Goal: Information Seeking & Learning: Find specific fact

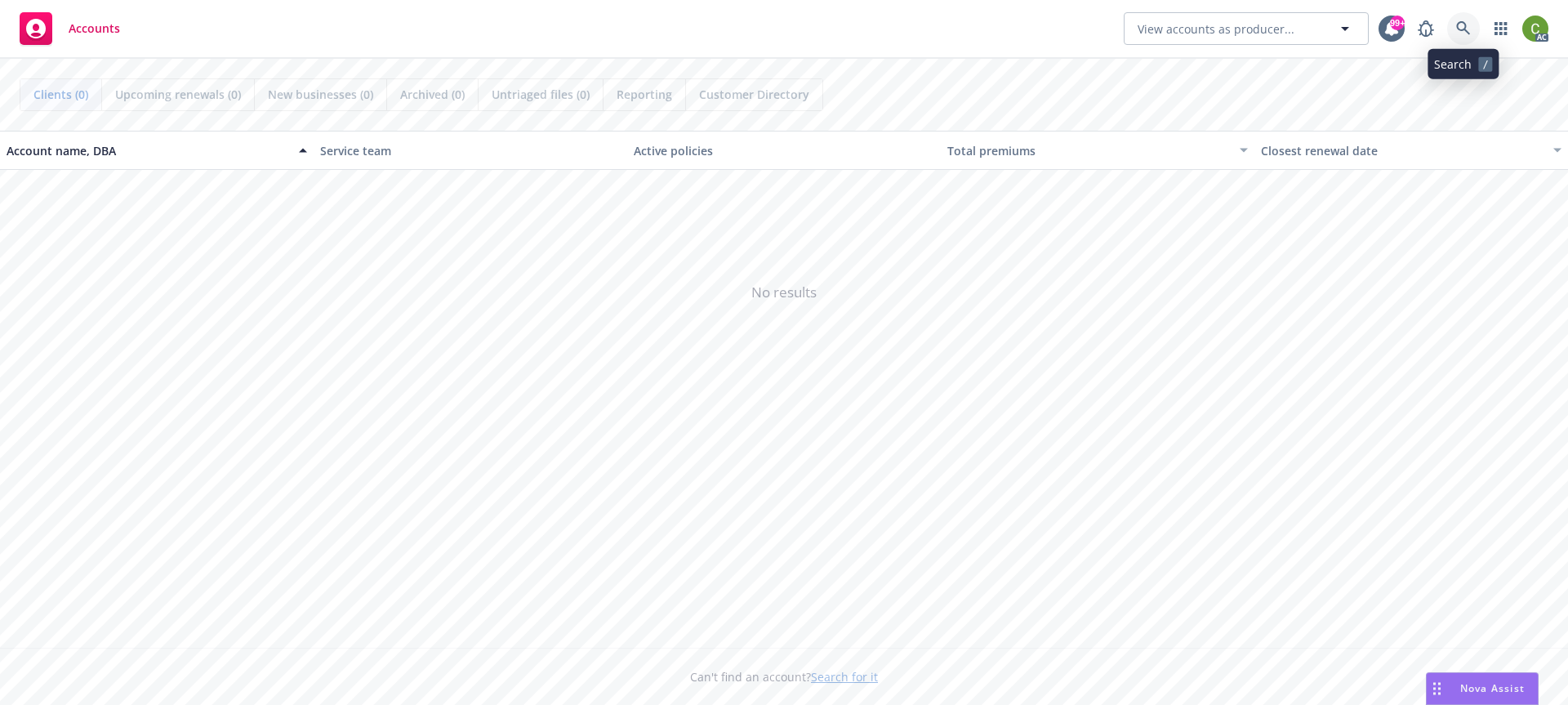
click at [1452, 32] on link at bounding box center [1464, 28] width 33 height 33
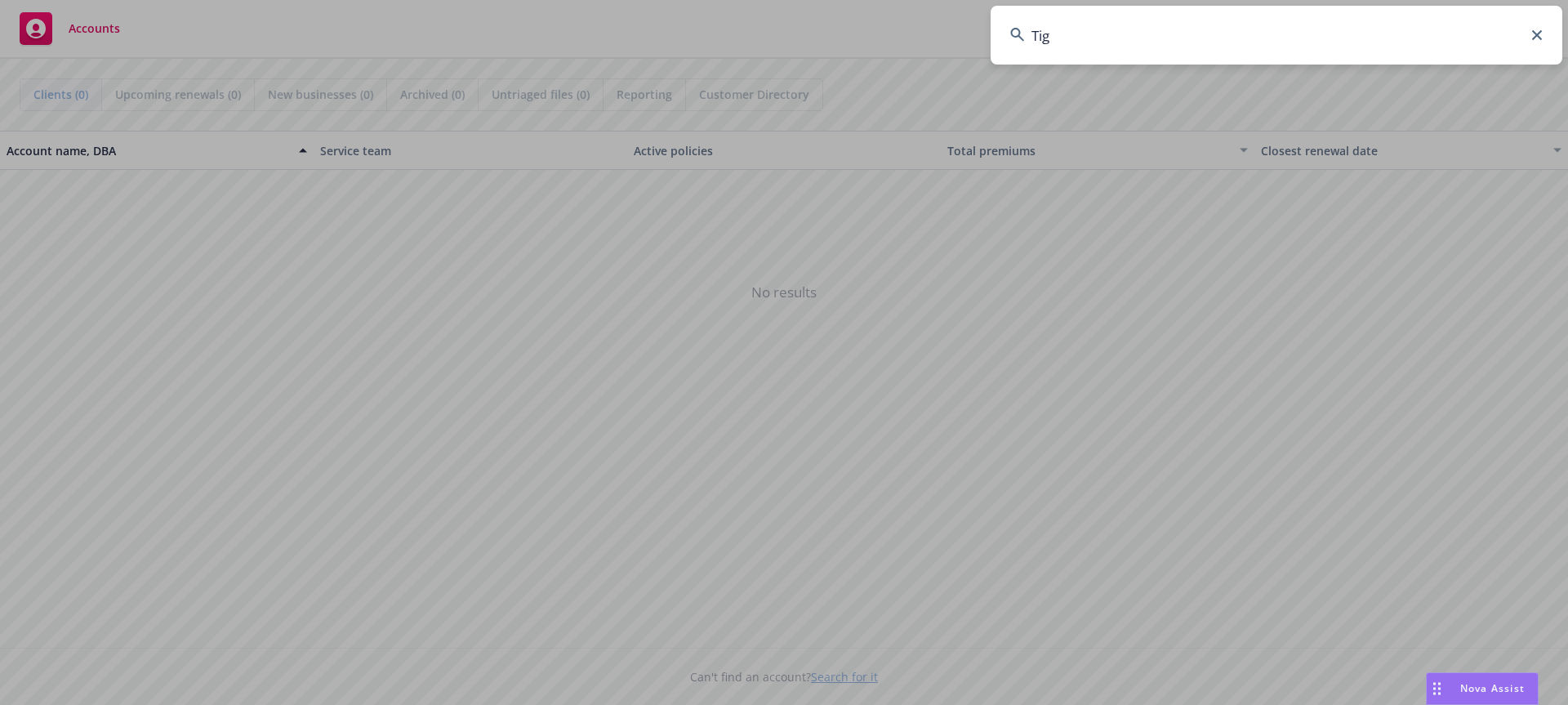
type input "Tigo"
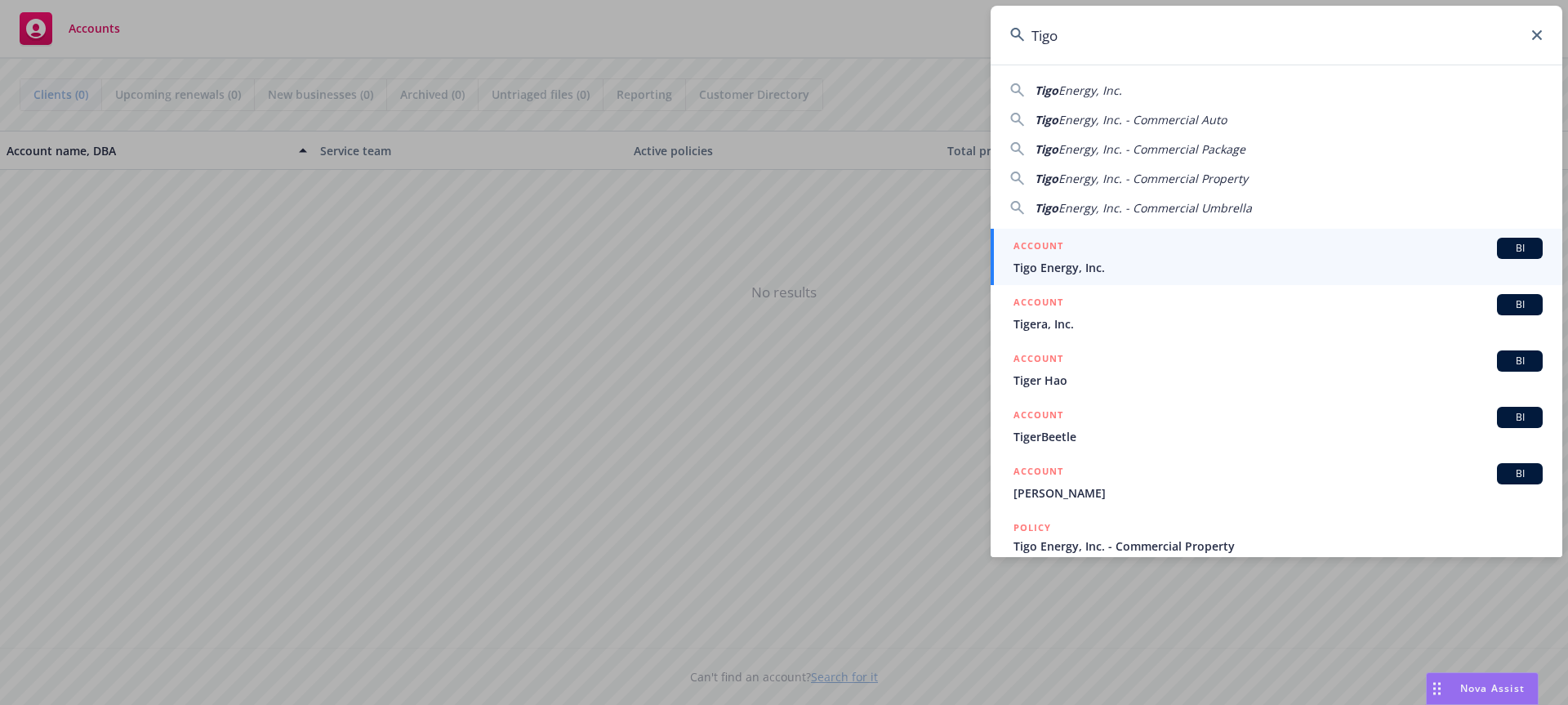
click at [1159, 270] on span "Tigo Energy, Inc." at bounding box center [1278, 267] width 530 height 17
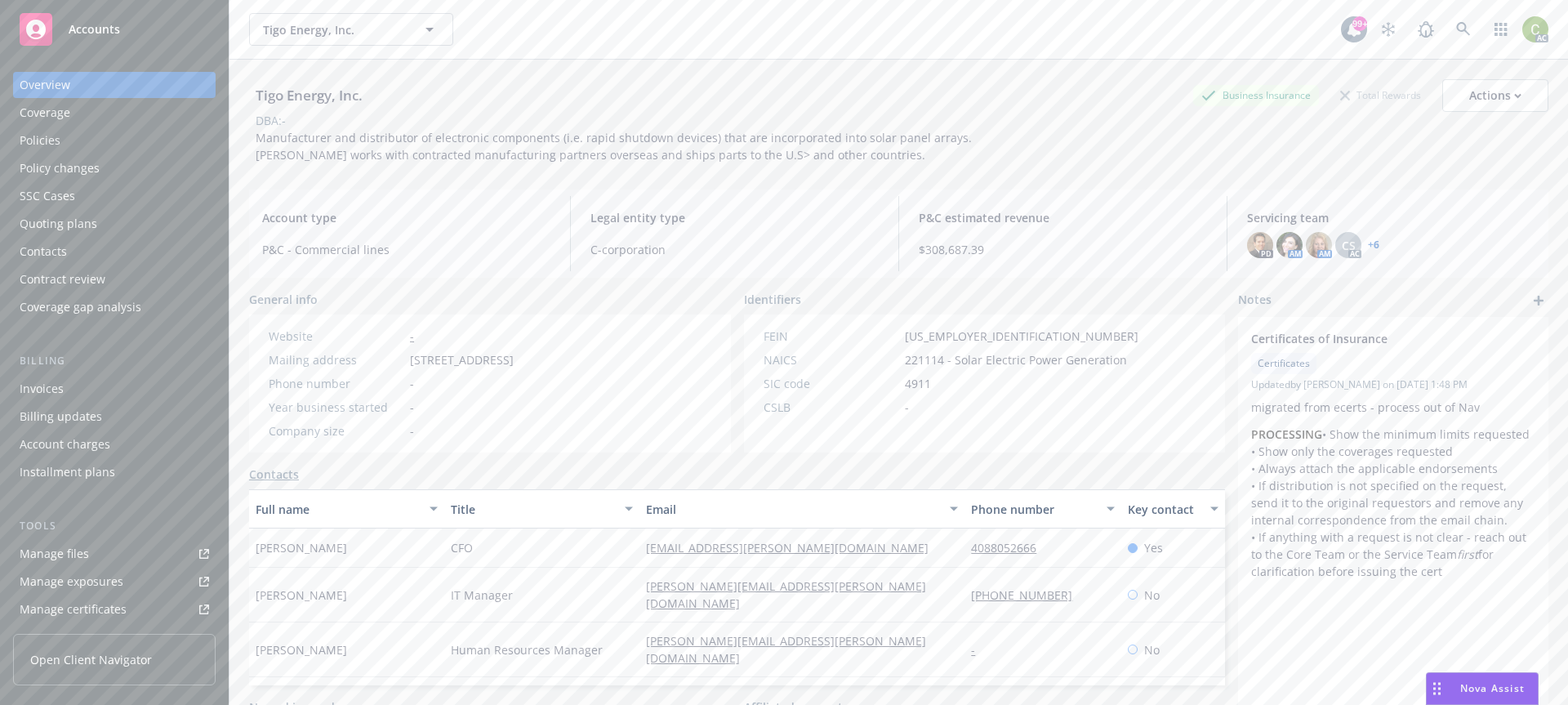
click at [60, 145] on div "Policies" at bounding box center [114, 140] width 189 height 26
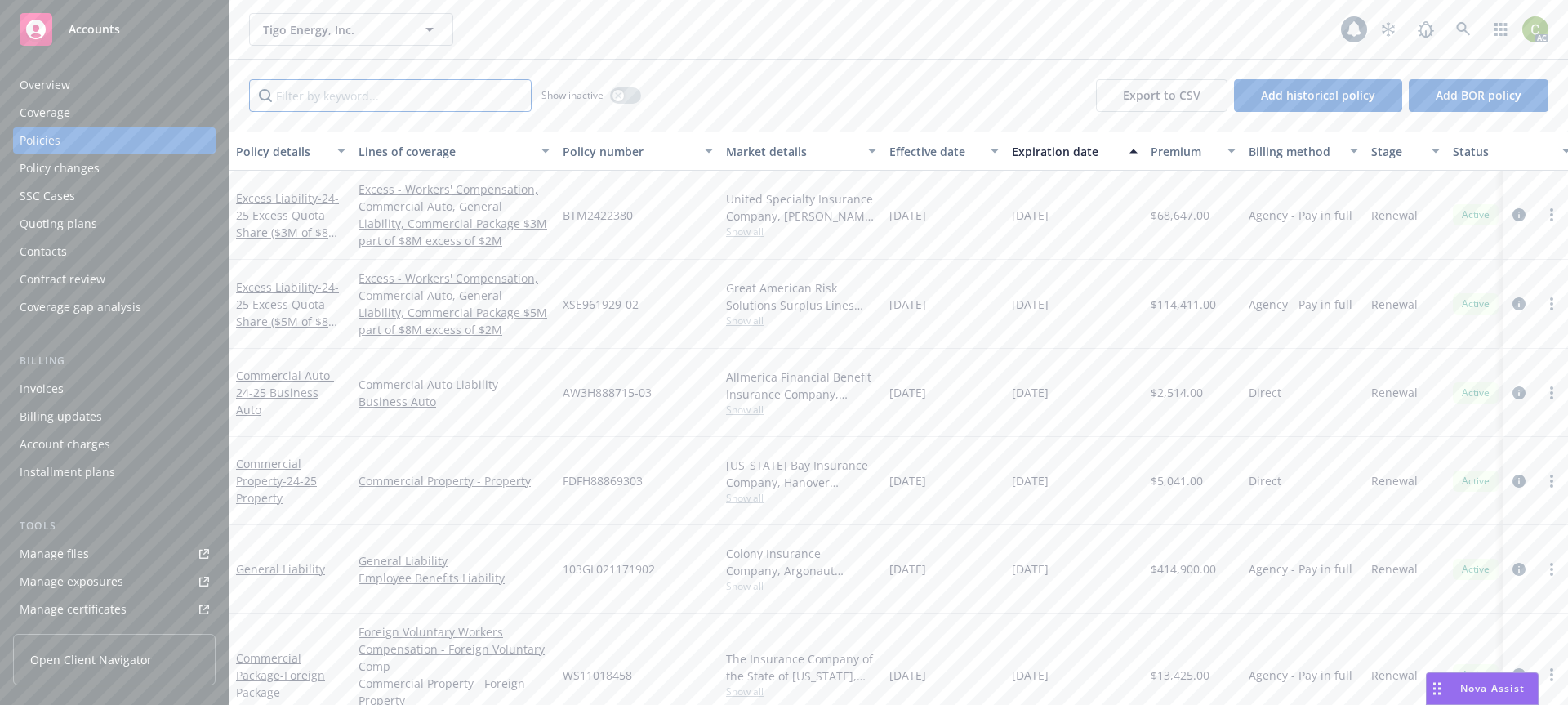
click at [417, 85] on input "Filter by keyword..." at bounding box center [390, 95] width 282 height 33
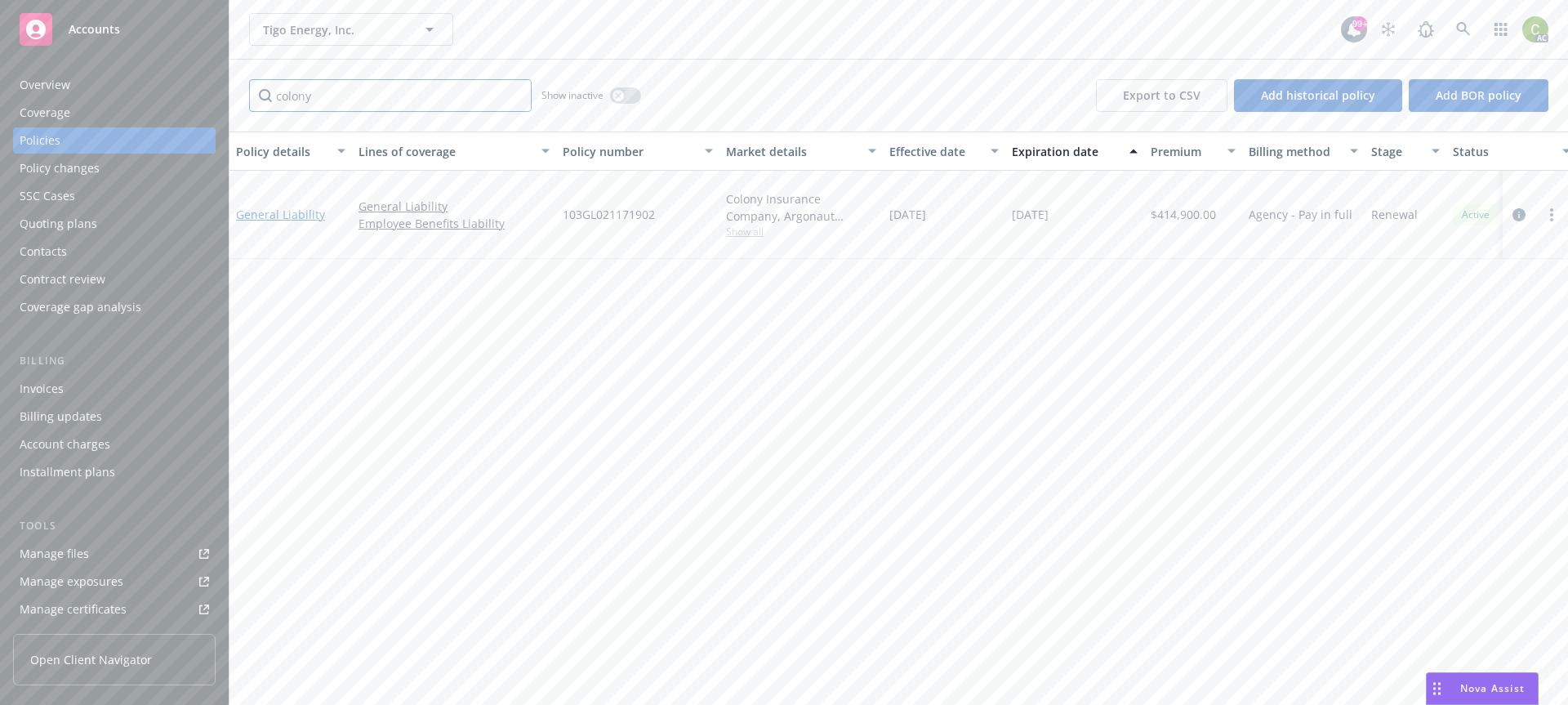
type input "colony"
click at [305, 211] on link "General Liability" at bounding box center [280, 215] width 89 height 15
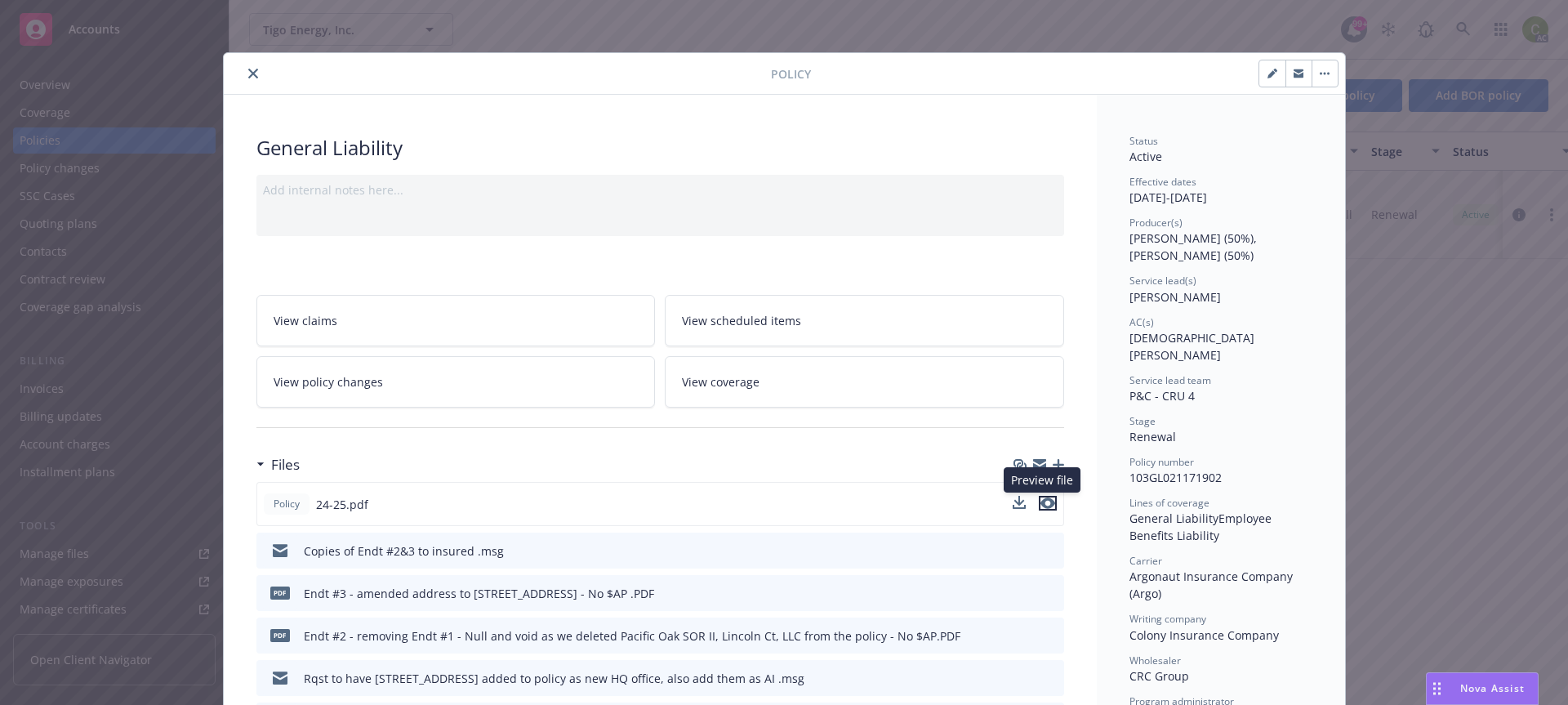
click at [1040, 505] on icon "preview file" at bounding box center [1048, 504] width 15 height 11
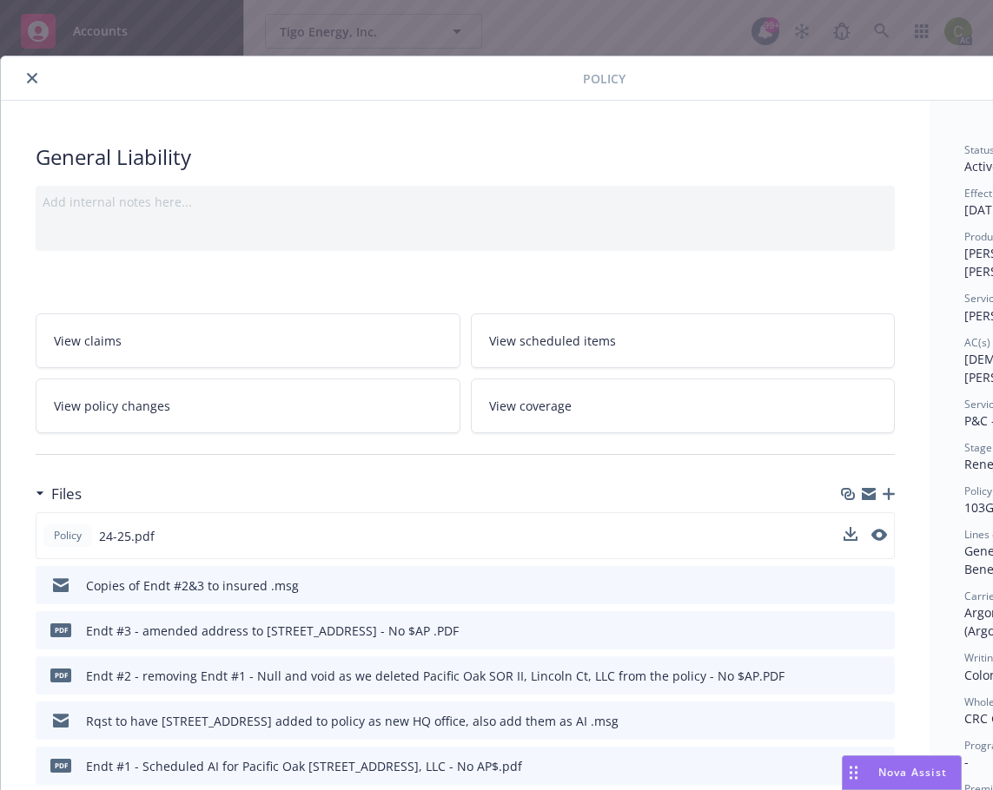
click at [32, 76] on icon "close" at bounding box center [32, 78] width 10 height 10
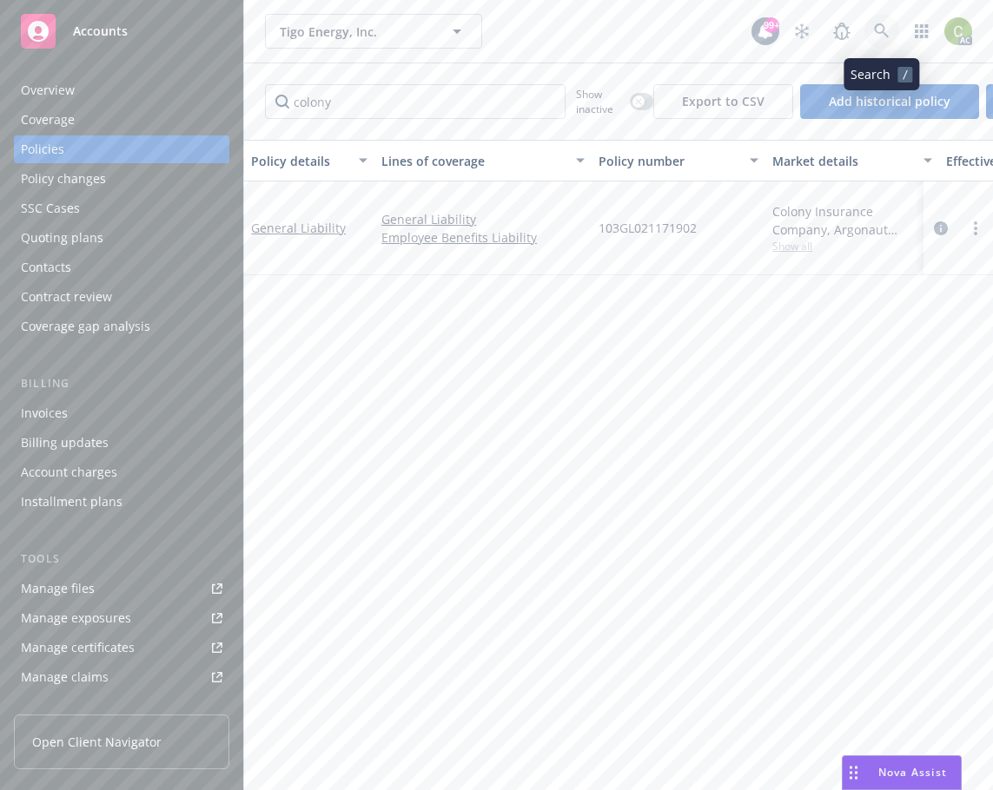
click at [873, 26] on link at bounding box center [881, 31] width 35 height 35
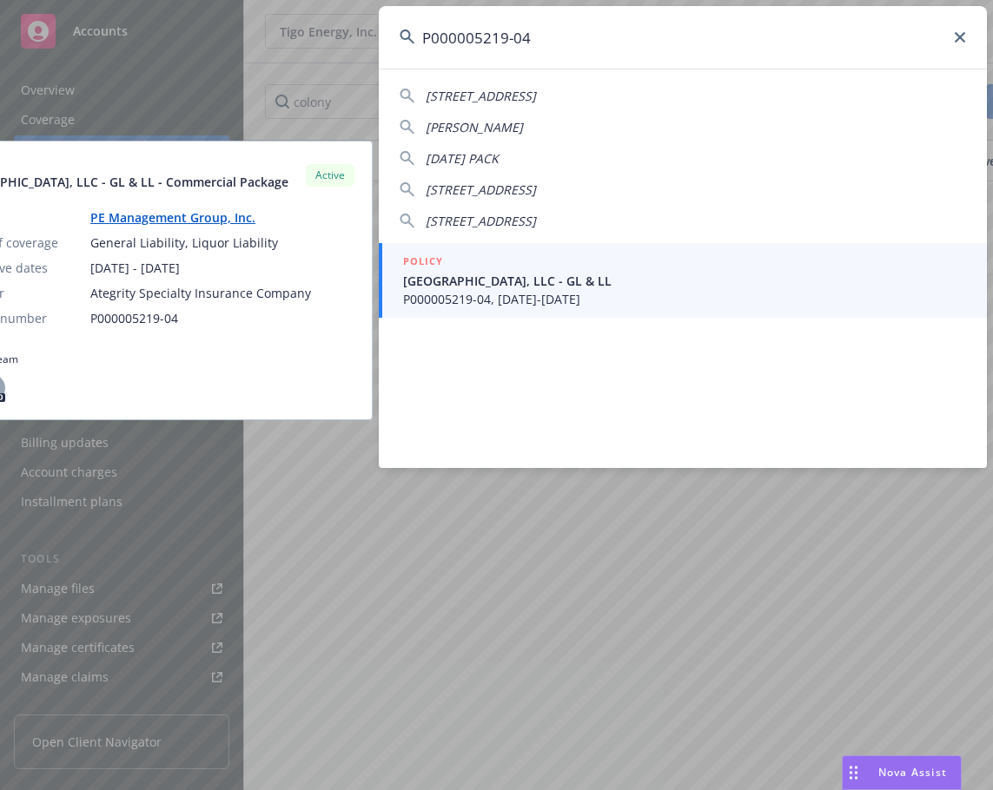
type input "P000005219-04"
click at [616, 283] on span "[GEOGRAPHIC_DATA], LLC - GL & LL" at bounding box center [684, 281] width 563 height 18
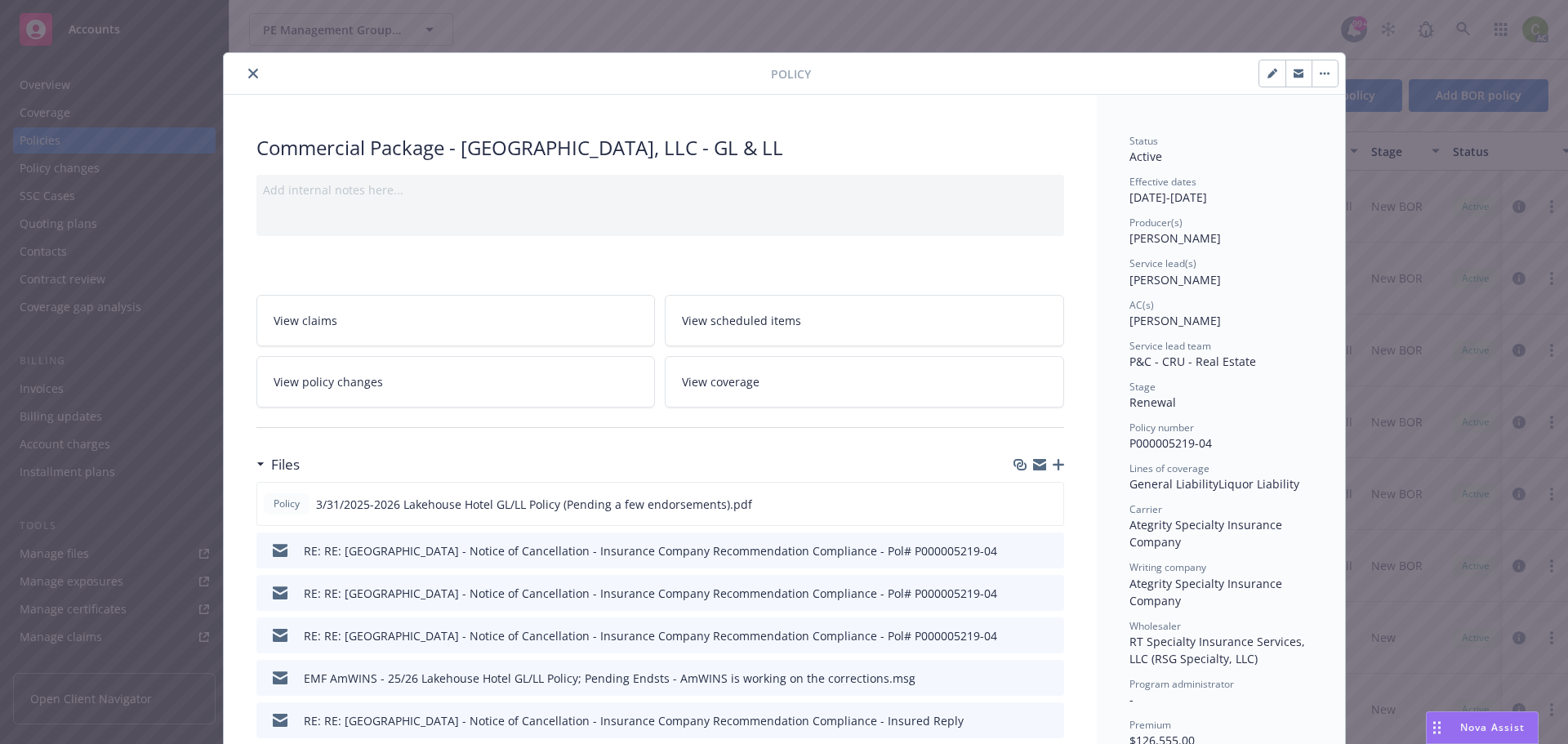
click at [251, 79] on button "close" at bounding box center [253, 73] width 20 height 20
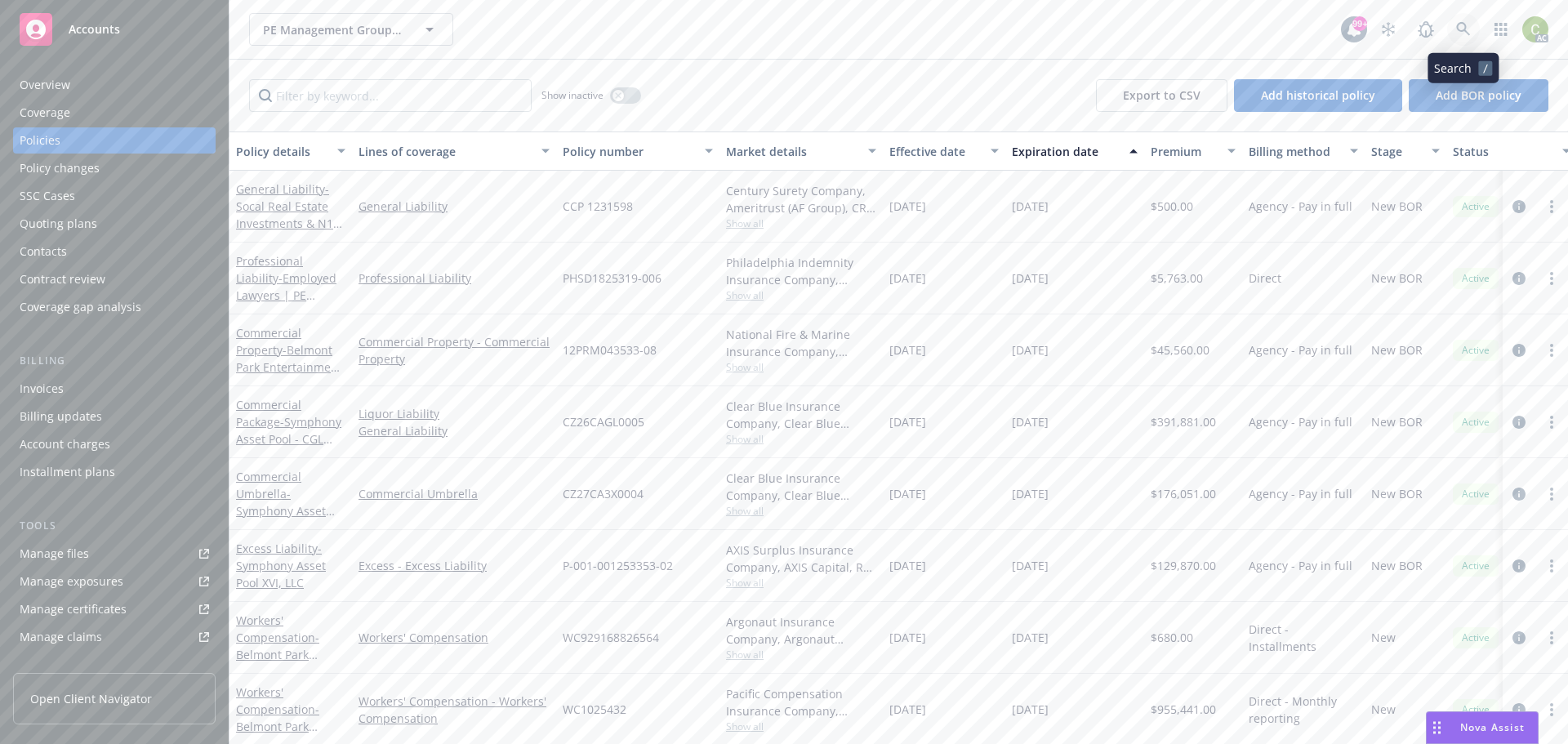
click at [1475, 28] on link at bounding box center [1464, 29] width 33 height 33
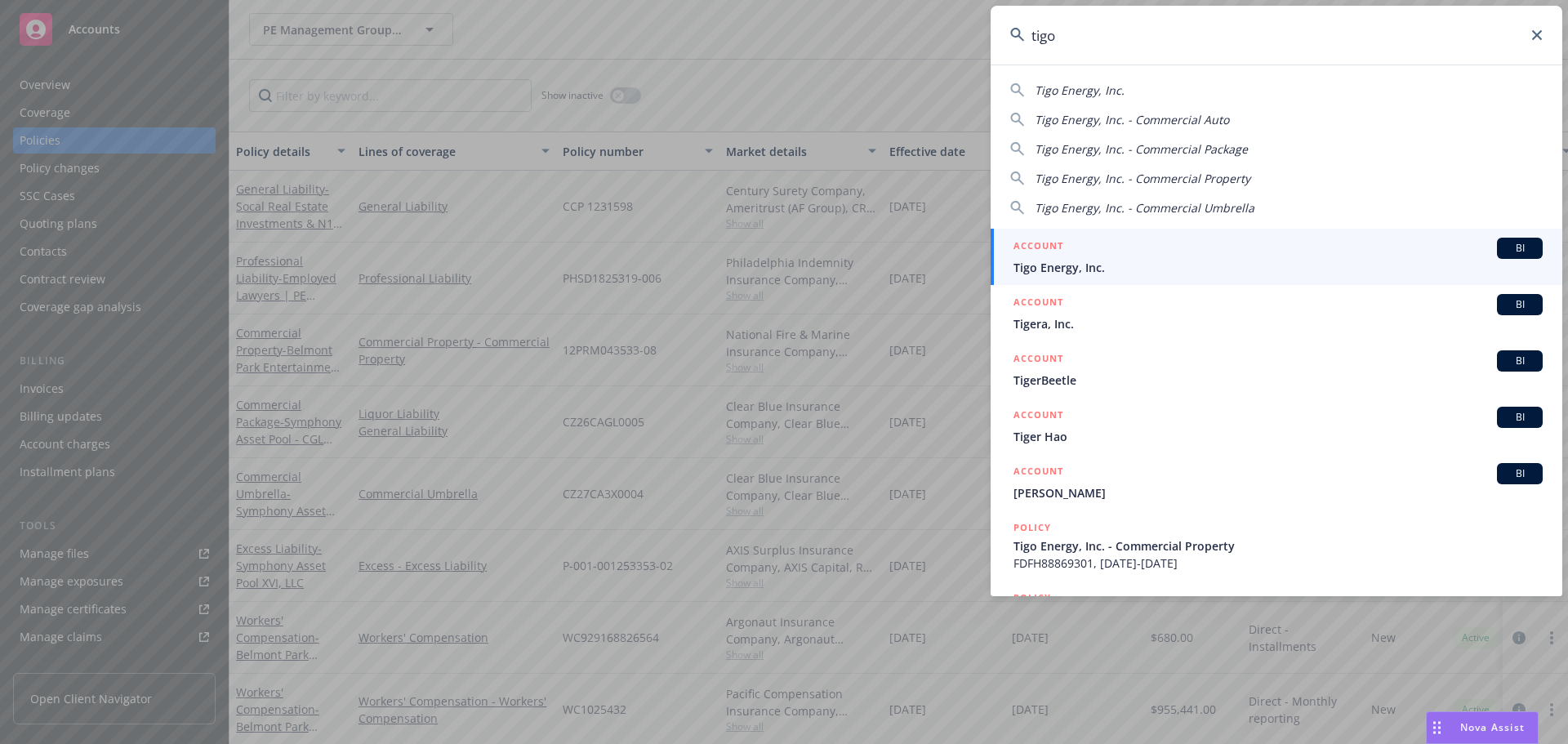
type input "tigo"
click at [1301, 269] on span "Tigo Energy, Inc." at bounding box center [1278, 267] width 530 height 17
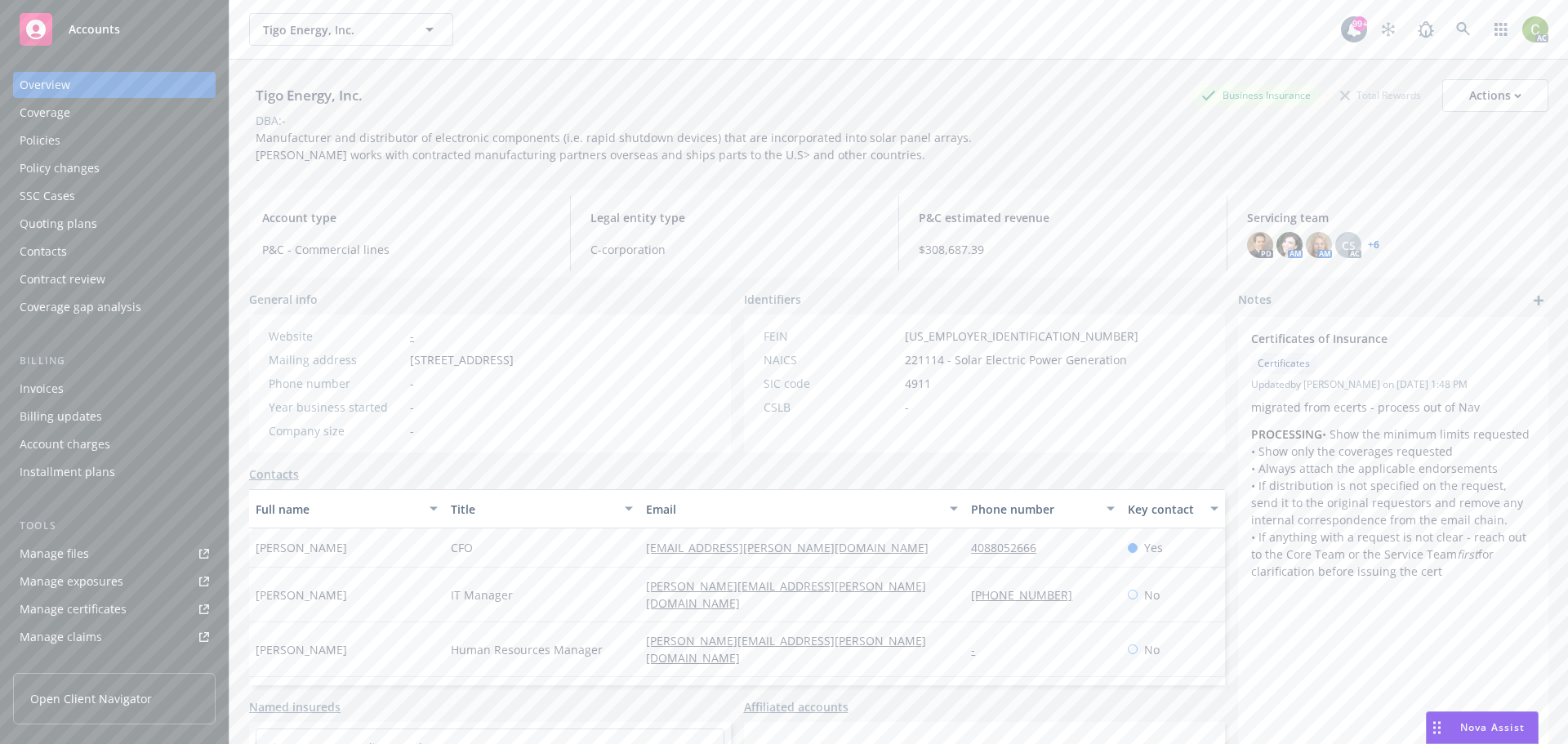
click at [38, 146] on div "Policies" at bounding box center [40, 140] width 40 height 26
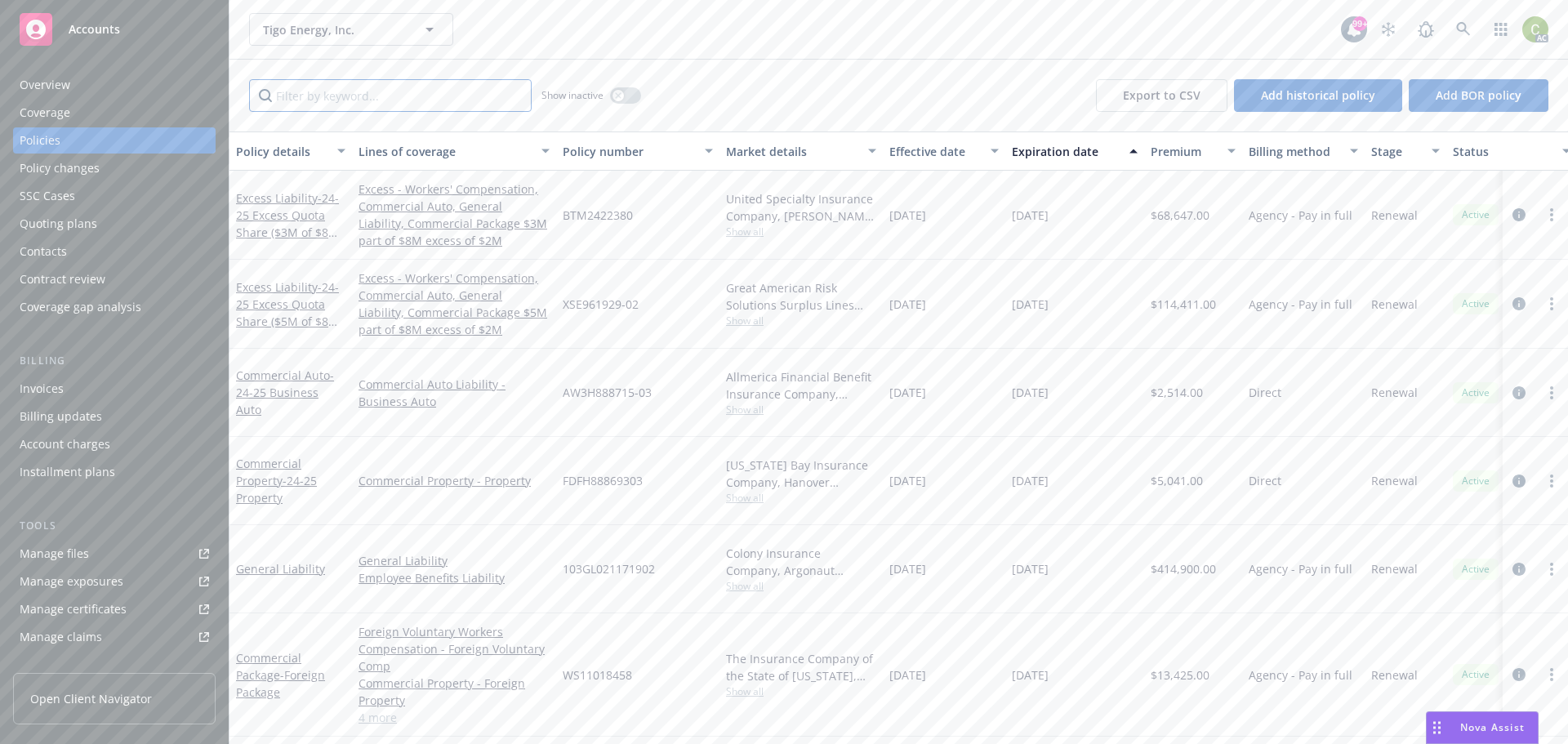
click at [438, 92] on input "Filter by keyword..." at bounding box center [390, 95] width 282 height 33
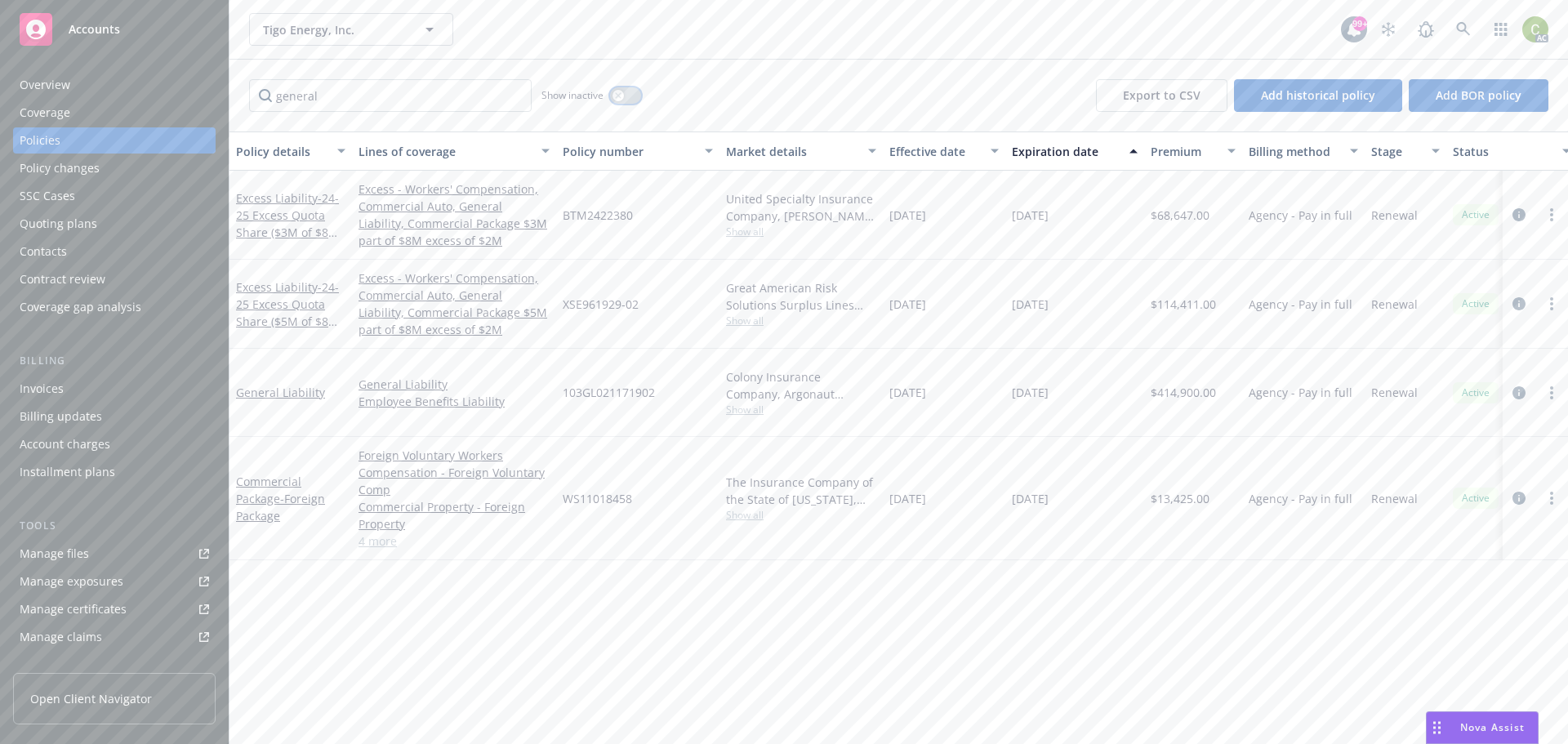
click at [622, 94] on icon "button" at bounding box center [618, 95] width 7 height 7
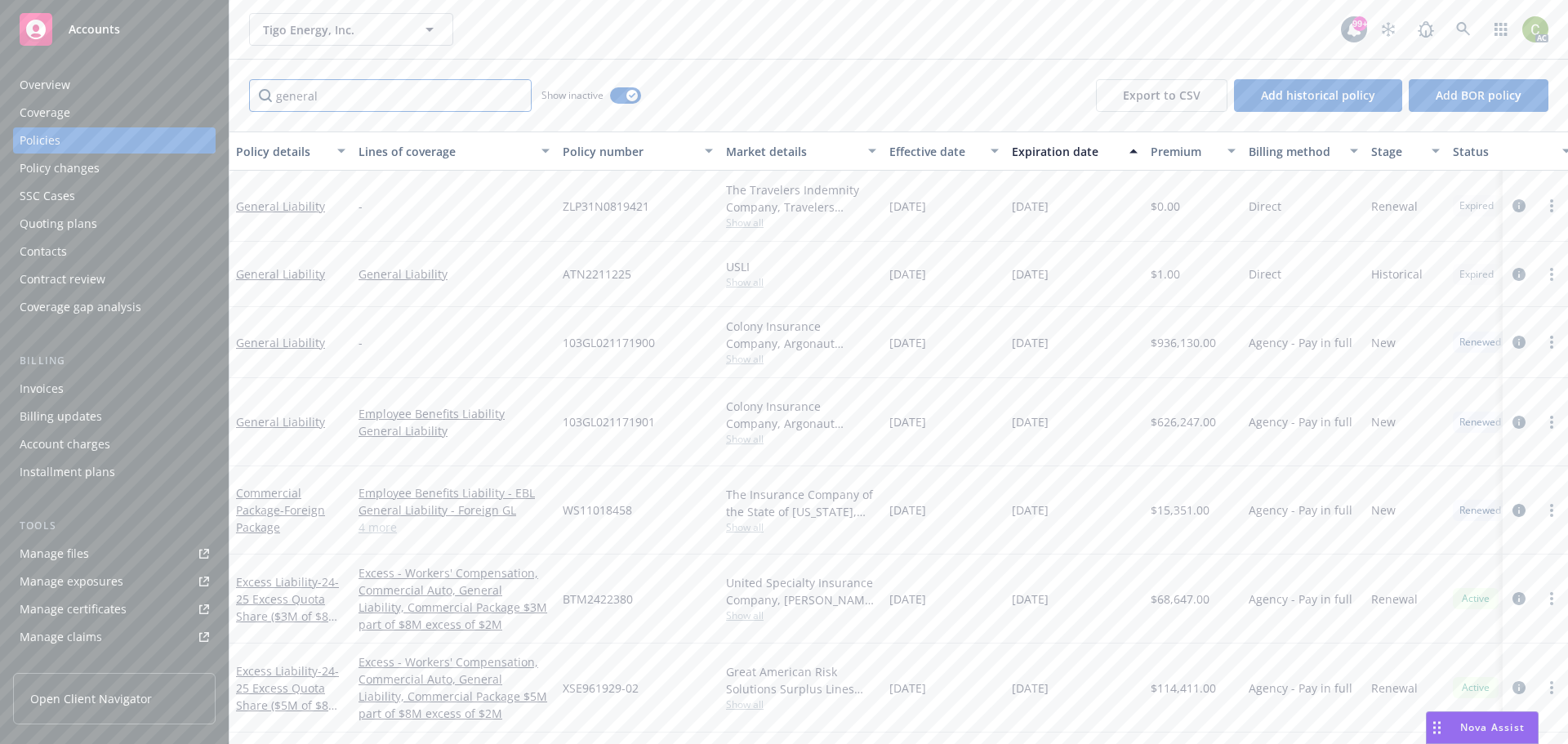
click at [366, 103] on input "general" at bounding box center [390, 95] width 282 height 33
drag, startPoint x: 368, startPoint y: 100, endPoint x: 152, endPoint y: 100, distance: 216.0
click at [169, 99] on div "Accounts Overview Coverage Policies Policy changes SSC Cases Quoting plans Cont…" at bounding box center [784, 372] width 1568 height 744
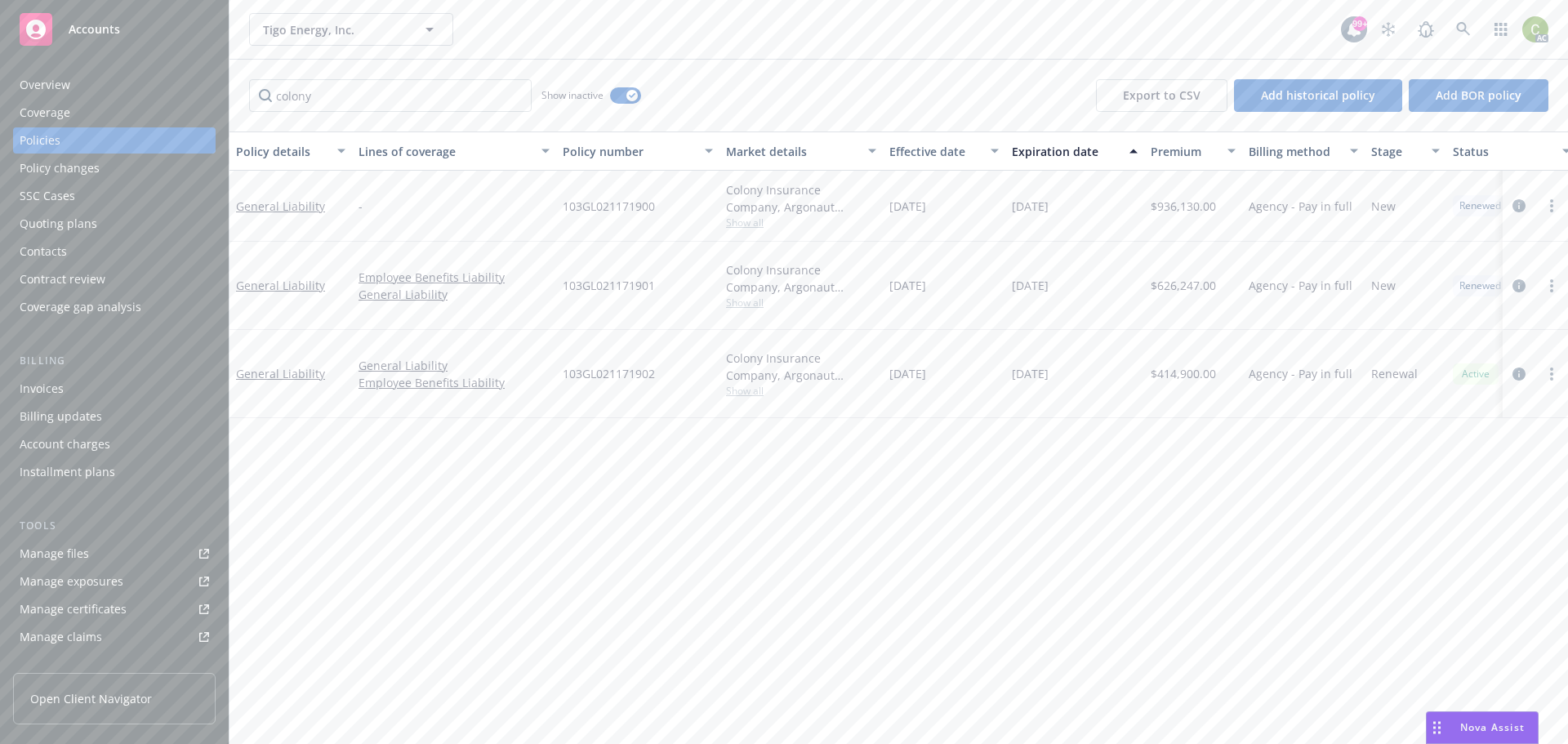
drag, startPoint x: 1088, startPoint y: 583, endPoint x: 1087, endPoint y: 565, distance: 18.0
click at [1091, 574] on div "Policy details Lines of coverage Policy number Market details Effective date Ex…" at bounding box center [898, 437] width 1338 height 612
click at [372, 97] on input "colony" at bounding box center [390, 95] width 282 height 33
click at [150, 96] on div "Accounts Overview Coverage Policies Policy changes SSC Cases Quoting plans Cont…" at bounding box center [784, 372] width 1568 height 744
type input "general"
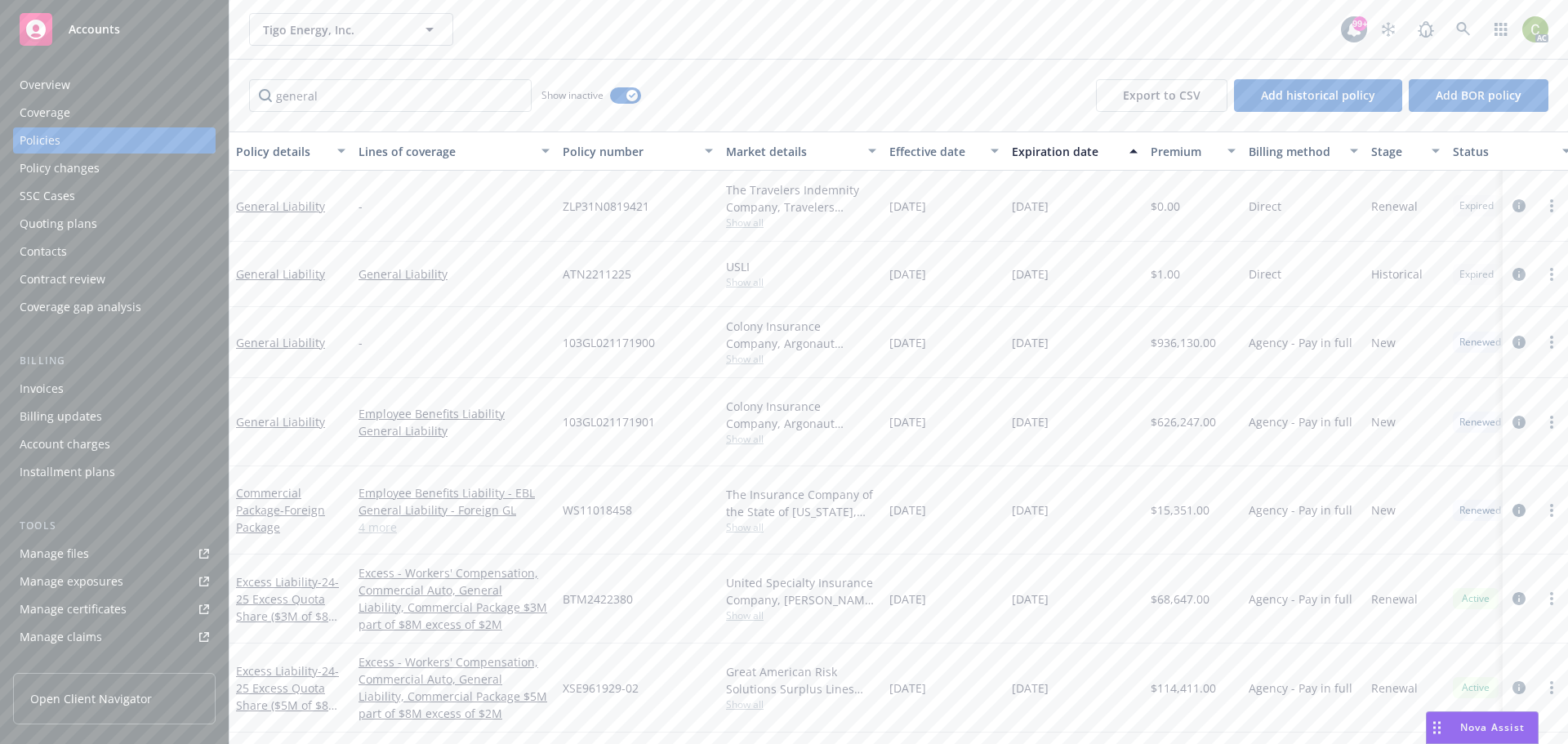
click at [959, 158] on div "Effective date" at bounding box center [935, 151] width 91 height 17
click at [1015, 98] on div "general Show inactive Export to CSV Add historical policy Add BOR policy" at bounding box center [898, 95] width 1338 height 71
click at [888, 205] on div "[DATE]" at bounding box center [944, 206] width 122 height 71
click at [895, 203] on span "[DATE]" at bounding box center [908, 206] width 37 height 17
drag, startPoint x: 1077, startPoint y: 213, endPoint x: 884, endPoint y: 214, distance: 193.0
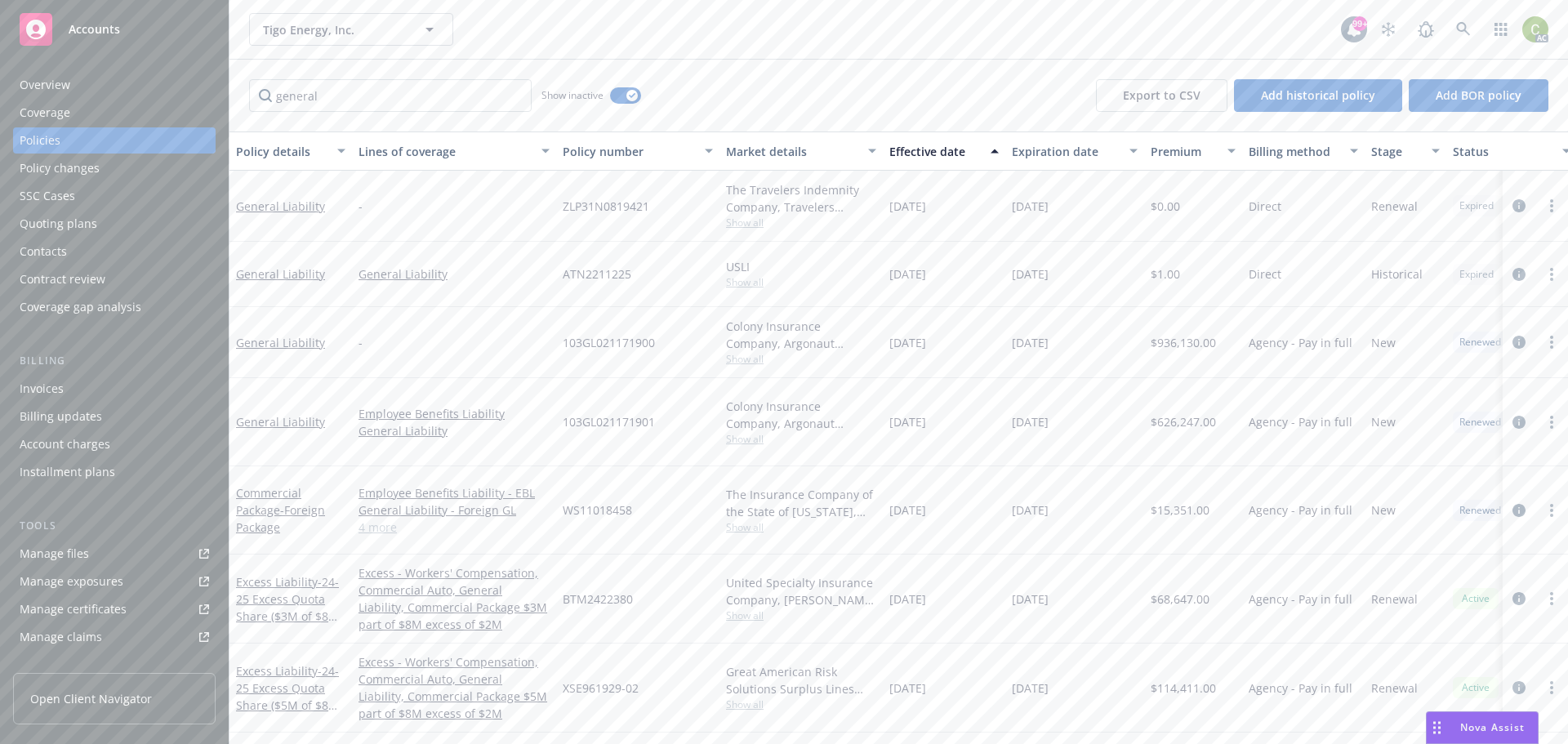
click at [884, 214] on div "General Liability - ZLP31N0819421 The Travelers Indemnity Company, Travelers In…" at bounding box center [1018, 206] width 1576 height 71
copy div "[DATE] [DATE]"
